Goal: Information Seeking & Learning: Check status

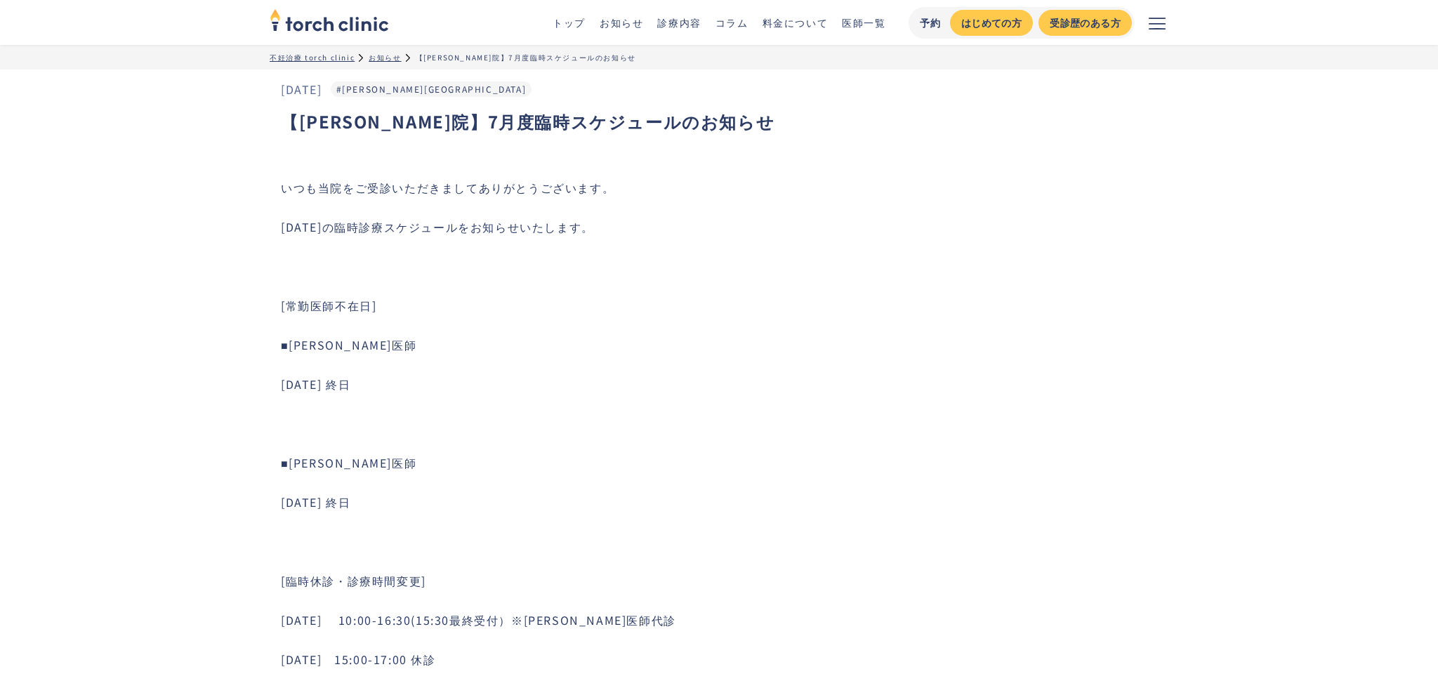
click at [390, 60] on div "お知らせ" at bounding box center [385, 57] width 32 height 11
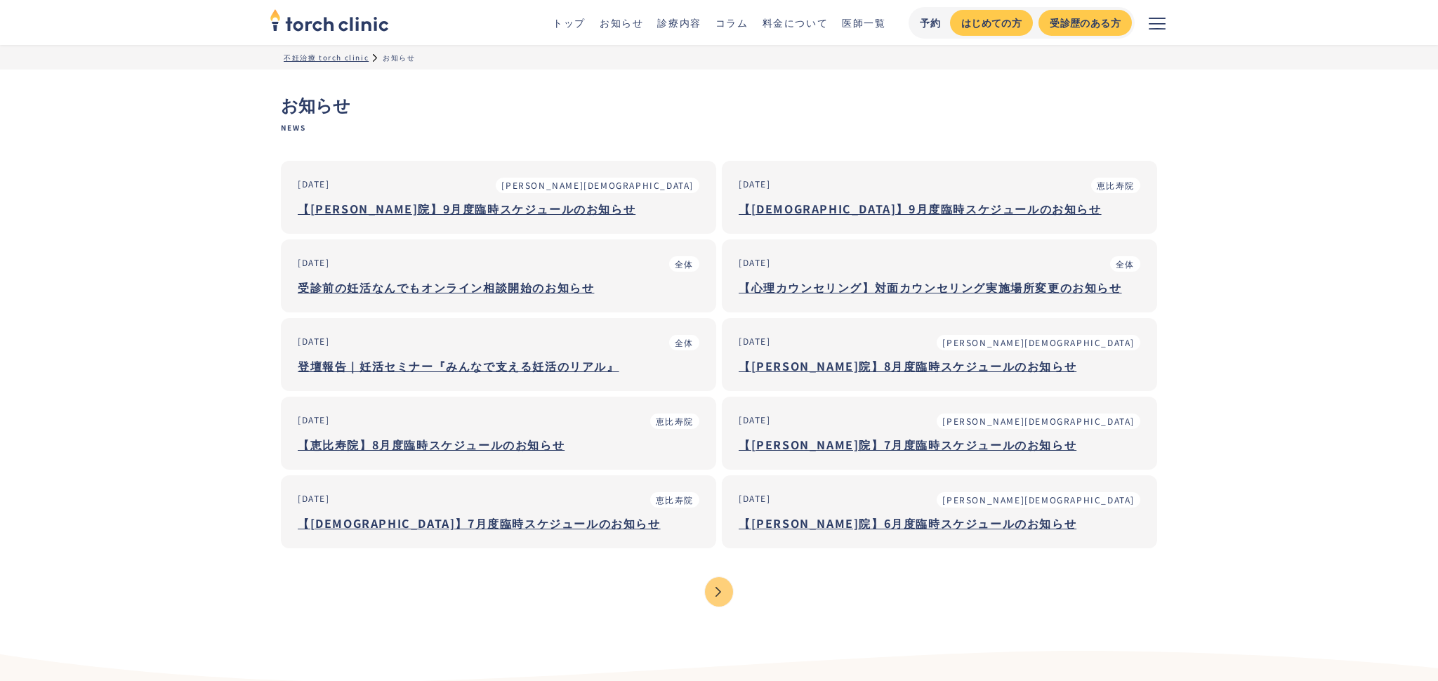
click at [806, 367] on div "【上野院】8月度臨時スケジュールのお知らせ" at bounding box center [938, 365] width 401 height 17
click at [799, 373] on div "【[PERSON_NAME]院】8月度臨時スケジュールのお知らせ" at bounding box center [938, 365] width 401 height 17
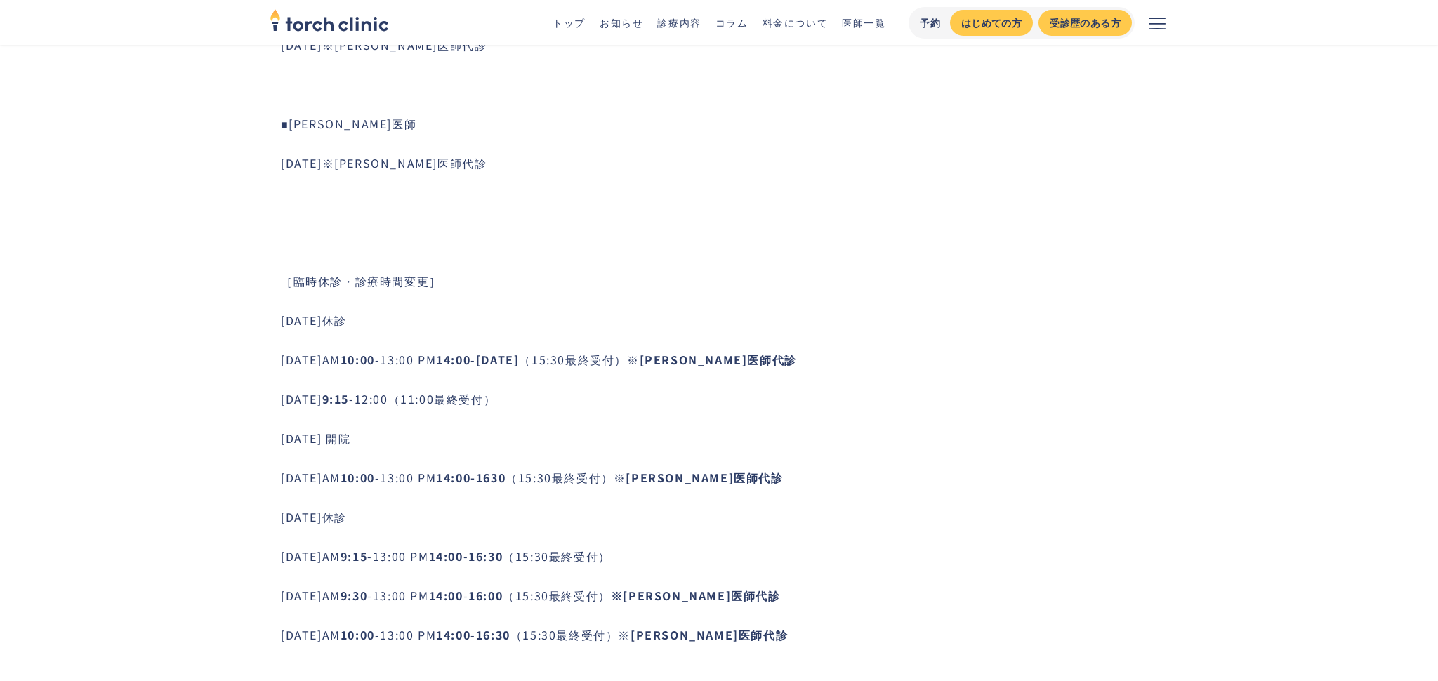
scroll to position [498, 0]
drag, startPoint x: 741, startPoint y: 592, endPoint x: 277, endPoint y: 595, distance: 464.0
click at [277, 595] on footer "[DATE] #[PERSON_NAME][GEOGRAPHIC_DATA] 【[PERSON_NAME][GEOGRAPHIC_DATA]】8月度臨時スケジ…" at bounding box center [719, 261] width 898 height 1379
copy p "[DATE]AM 9:30 -13:00 PM 14:00 - 16:00 （15:30最終受付） ※[PERSON_NAME]医師代診"
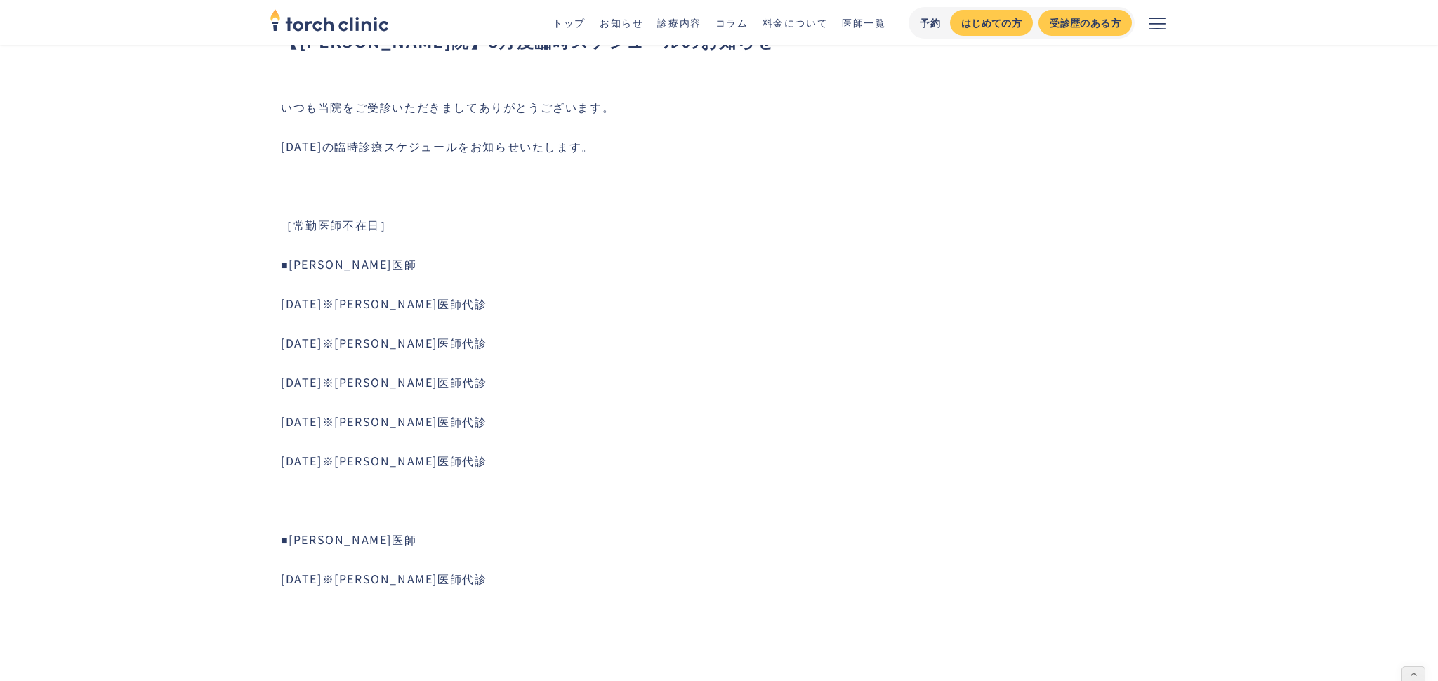
scroll to position [0, 0]
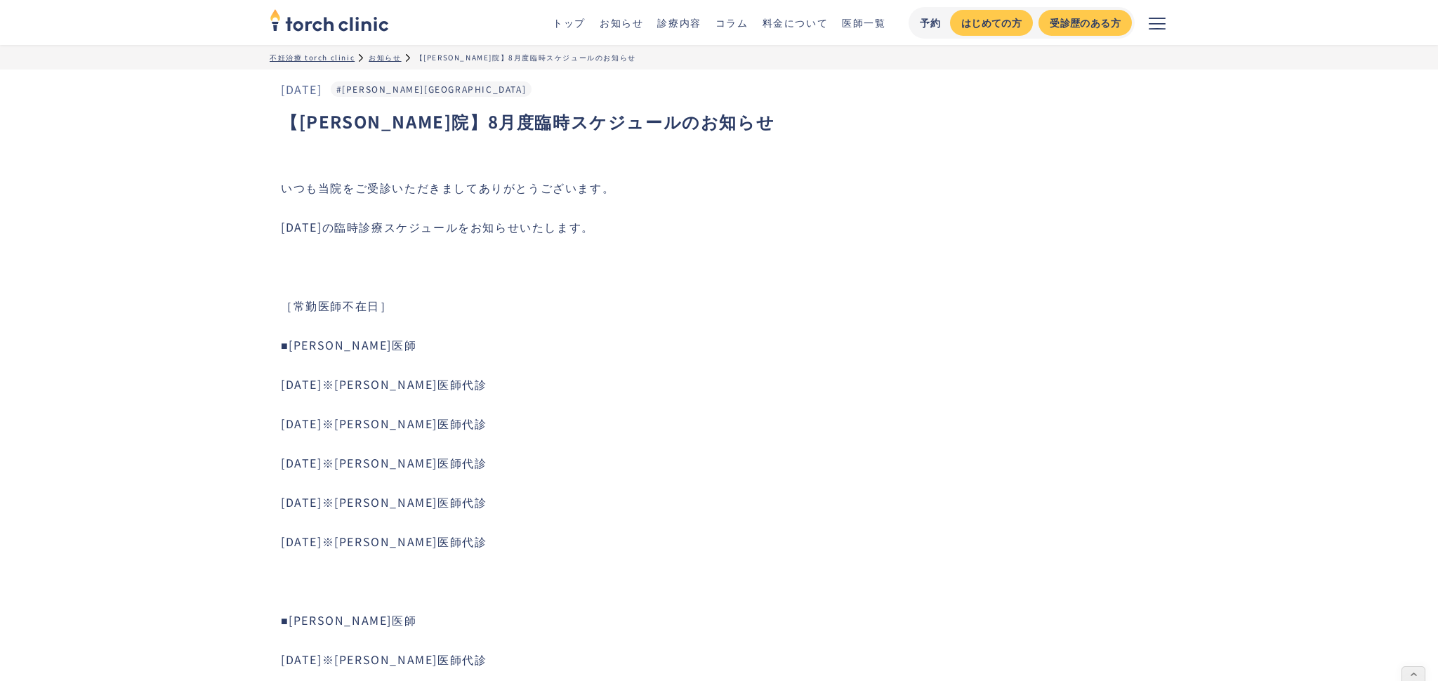
click at [357, 15] on img "home" at bounding box center [329, 19] width 119 height 31
